Goal: Information Seeking & Learning: Learn about a topic

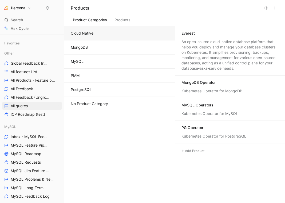
scroll to position [55, 0]
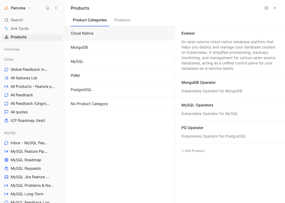
click at [19, 55] on div "Favorites" at bounding box center [32, 50] width 60 height 10
click at [15, 59] on div at bounding box center [17, 60] width 4 height 4
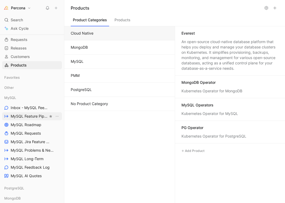
scroll to position [24, 0]
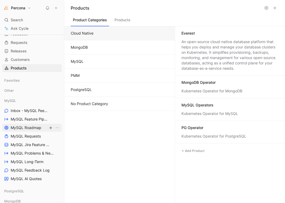
click at [33, 130] on span "MySQL Roadmap" at bounding box center [26, 127] width 31 height 5
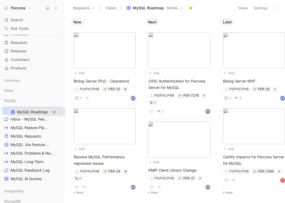
drag, startPoint x: 27, startPoint y: 128, endPoint x: 33, endPoint y: 112, distance: 17.0
click at [33, 112] on div "Workspace Home G then H Feedback G then F Requests G then R Releases G then L C…" at bounding box center [32, 170] width 60 height 319
drag, startPoint x: 37, startPoint y: 127, endPoint x: 40, endPoint y: 119, distance: 9.1
click at [40, 119] on div "Workspace Home G then H Feedback G then F Requests G then R Releases G then L C…" at bounding box center [32, 170] width 60 height 319
click at [28, 118] on span "MySQL Feature Pipeline" at bounding box center [29, 119] width 37 height 5
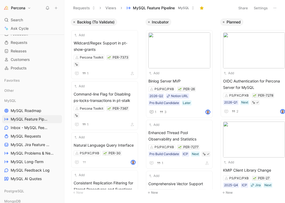
click at [94, 22] on span "Backlog (To Validate)" at bounding box center [95, 21] width 37 height 5
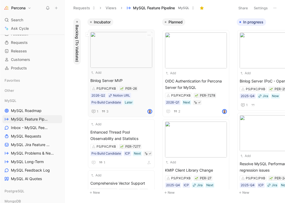
scroll to position [1, 0]
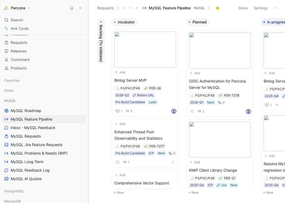
drag, startPoint x: 64, startPoint y: 104, endPoint x: 89, endPoint y: 102, distance: 24.4
click at [89, 102] on div at bounding box center [88, 101] width 2 height 203
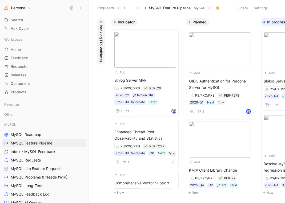
scroll to position [0, 0]
click at [47, 137] on link "MySQL Roadmap" at bounding box center [44, 135] width 84 height 8
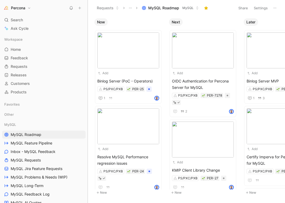
drag, startPoint x: 88, startPoint y: 24, endPoint x: 87, endPoint y: 29, distance: 5.1
click at [88, 29] on div at bounding box center [88, 101] width 2 height 203
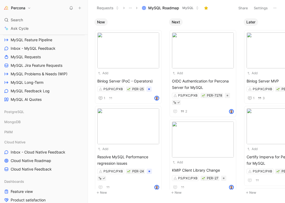
scroll to position [104, 0]
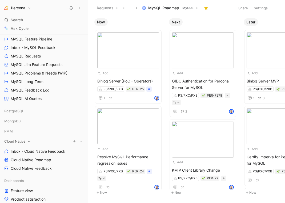
click at [23, 143] on span "Cloud Native" at bounding box center [14, 141] width 21 height 5
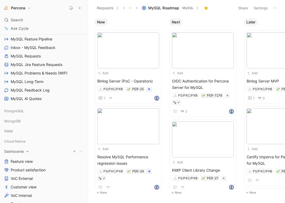
click at [25, 151] on div "Dashboards" at bounding box center [43, 152] width 83 height 8
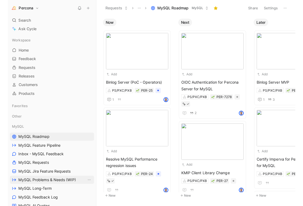
scroll to position [0, 0]
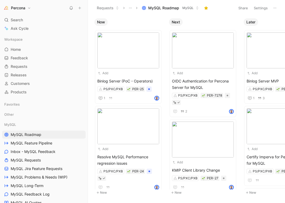
click at [87, 7] on use at bounding box center [87, 7] width 3 height 3
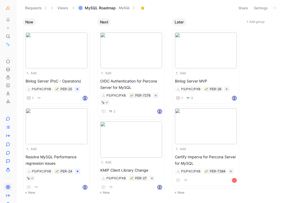
click at [169, 10] on div "Requests Views MySQL Roadmap MySQL" at bounding box center [127, 7] width 210 height 9
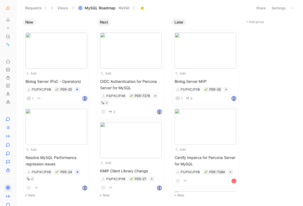
click at [15, 7] on button at bounding box center [17, 7] width 7 height 7
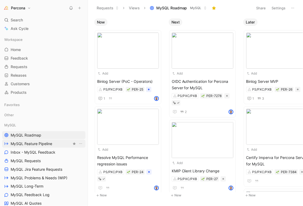
click at [42, 143] on span "MySQL Feature Pipeline" at bounding box center [32, 143] width 42 height 5
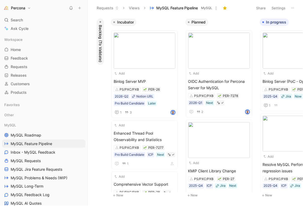
click at [87, 7] on icon at bounding box center [87, 8] width 4 height 4
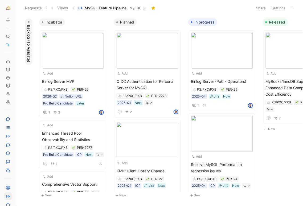
click at [274, 22] on span "Released" at bounding box center [278, 21] width 16 height 5
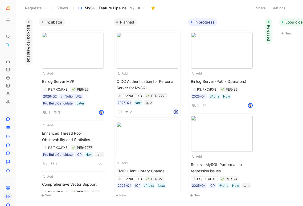
click at [285, 22] on span "Loop closed" at bounding box center [297, 21] width 22 height 5
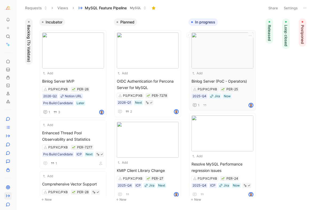
click at [221, 81] on span "Binlog Server (PoC - Operators)" at bounding box center [222, 81] width 62 height 6
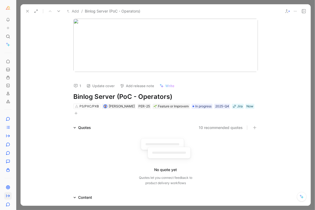
click at [285, 10] on icon at bounding box center [295, 11] width 4 height 4
click at [121, 96] on h1 "Binlog Server (PoC - Operators)" at bounding box center [165, 97] width 185 height 9
copy h1 "Binlog Server (PoC - Operators)"
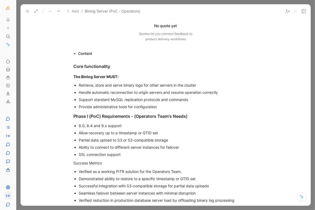
scroll to position [138, 0]
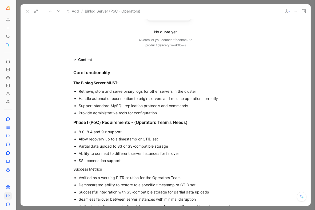
click at [26, 10] on icon at bounding box center [27, 11] width 4 height 4
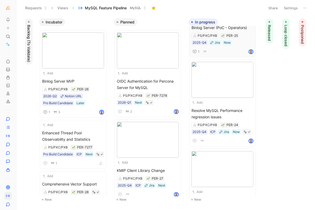
scroll to position [76, 0]
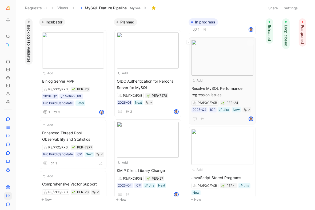
click at [221, 85] on span "Resolve MySQL Performance regression issues" at bounding box center [222, 91] width 62 height 13
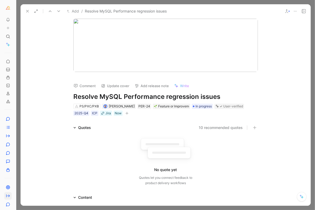
click at [116, 97] on h1 "Resolve MySQL Performance regression issues" at bounding box center [165, 97] width 185 height 9
copy h1 "Resolve MySQL Performance regression issues"
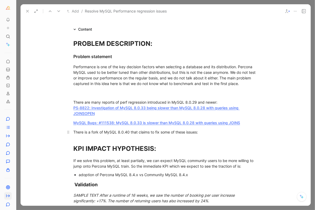
scroll to position [154, 0]
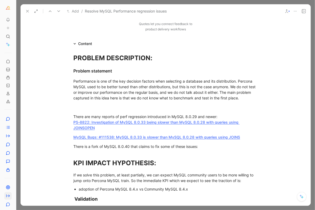
click at [28, 10] on icon at bounding box center [27, 11] width 4 height 4
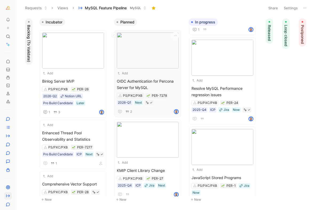
click at [143, 72] on div "Add" at bounding box center [144, 73] width 55 height 5
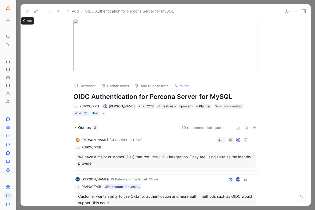
click at [26, 8] on button at bounding box center [27, 10] width 7 height 7
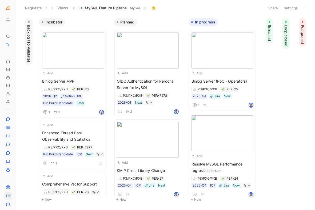
scroll to position [0, 0]
click at [234, 57] on img at bounding box center [222, 51] width 62 height 36
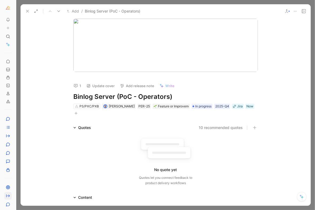
click at [285, 13] on icon at bounding box center [295, 11] width 4 height 4
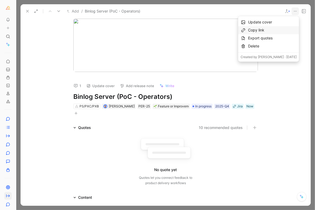
click at [265, 29] on div "Copy link" at bounding box center [272, 30] width 49 height 6
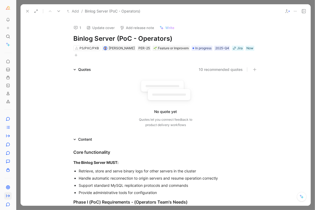
scroll to position [43, 0]
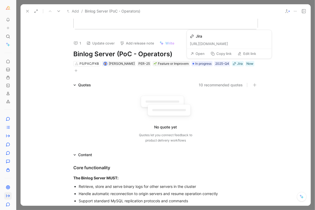
click at [222, 57] on button "Copy link" at bounding box center [221, 53] width 26 height 7
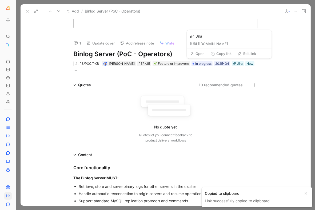
click at [200, 53] on button "Open" at bounding box center [197, 53] width 19 height 7
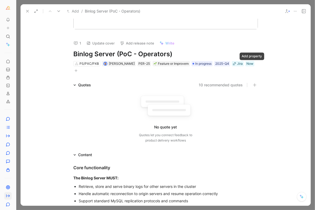
click at [79, 68] on button "button" at bounding box center [75, 70] width 5 height 5
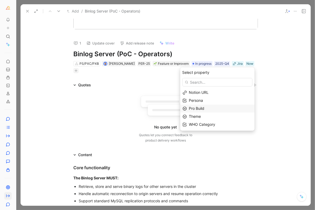
click at [193, 109] on span "Pro Build" at bounding box center [196, 108] width 15 height 5
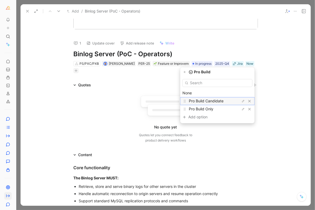
click at [224, 102] on div "Pro Build Candidate" at bounding box center [209, 101] width 40 height 6
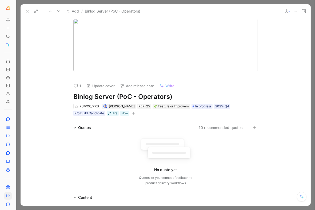
scroll to position [0, 0]
click at [90, 112] on div "Pro Build Candidate" at bounding box center [89, 113] width 30 height 5
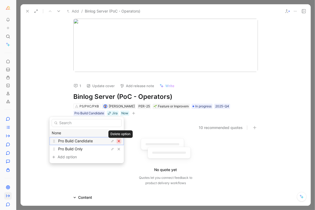
click at [121, 143] on button "button" at bounding box center [118, 141] width 5 height 5
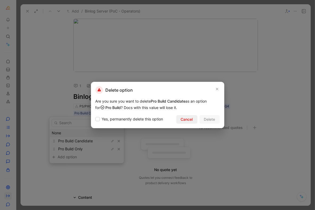
click at [187, 118] on span "Cancel" at bounding box center [187, 119] width 12 height 6
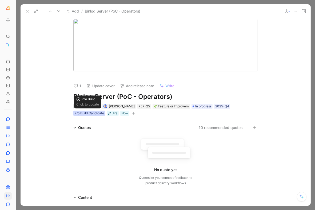
click at [86, 114] on div "Pro Build Candidate" at bounding box center [89, 113] width 30 height 5
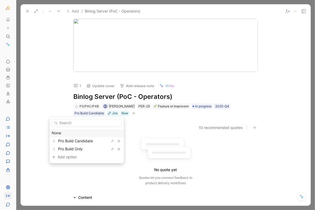
click at [63, 135] on div "None" at bounding box center [87, 133] width 70 height 6
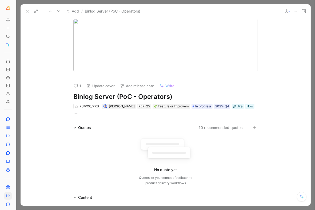
click at [27, 11] on use at bounding box center [27, 11] width 2 height 2
click at [27, 11] on button "Requests" at bounding box center [36, 8] width 27 height 8
